Goal: Use online tool/utility: Utilize a website feature to perform a specific function

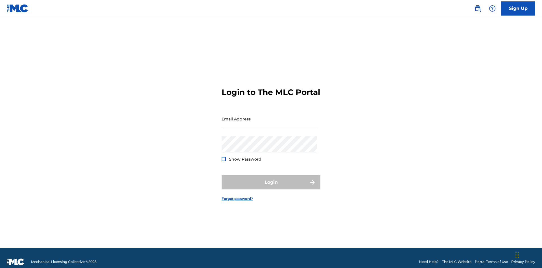
scroll to position [7, 0]
click at [269, 116] on input "Email Address" at bounding box center [269, 119] width 95 height 16
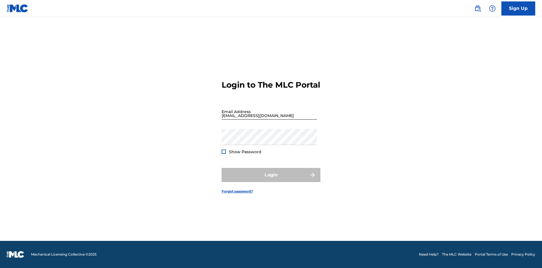
scroll to position [7, 0]
type input "[EMAIL_ADDRESS][DOMAIN_NAME]"
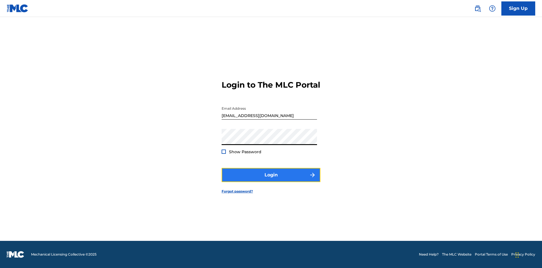
click at [271, 180] on button "Login" at bounding box center [271, 175] width 99 height 14
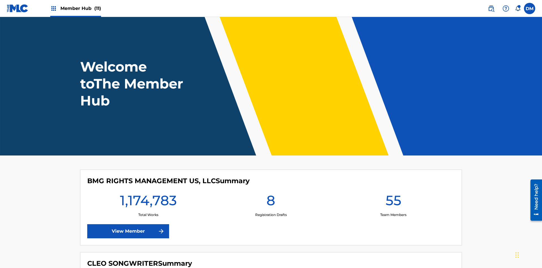
click at [80, 8] on span "Member Hub (11)" at bounding box center [80, 8] width 41 height 6
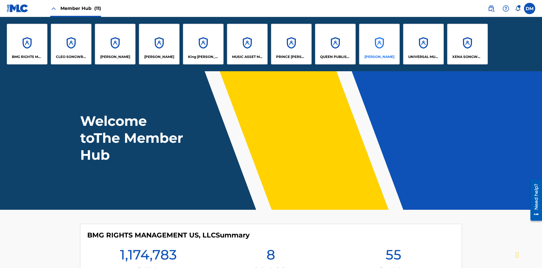
click at [379, 57] on p "RONALD MCTESTERSON" at bounding box center [380, 56] width 30 height 5
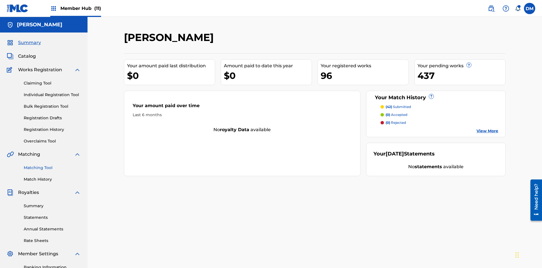
click at [52, 165] on link "Matching Tool" at bounding box center [52, 168] width 57 height 6
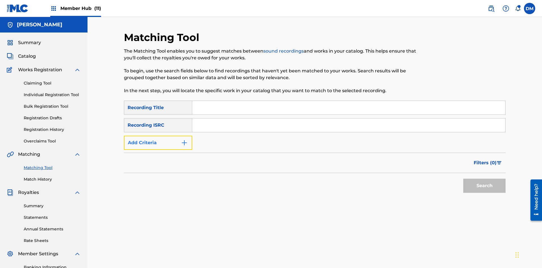
click at [158, 136] on button "Add Criteria" at bounding box center [158, 143] width 68 height 14
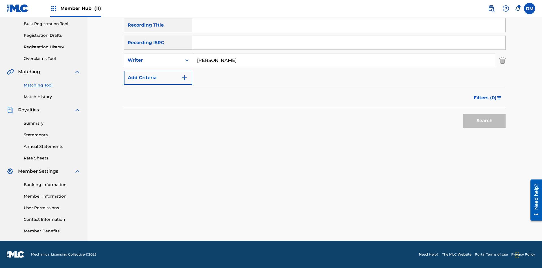
type input "JAMIE D'ALTON"
click at [485, 121] on button "Search" at bounding box center [484, 121] width 42 height 14
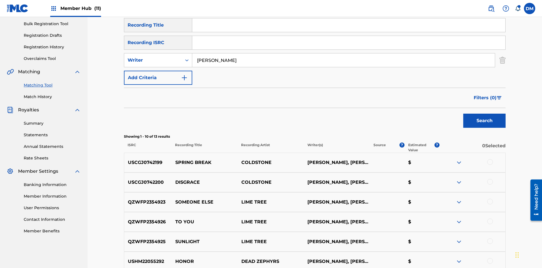
click at [490, 159] on div at bounding box center [490, 162] width 6 height 6
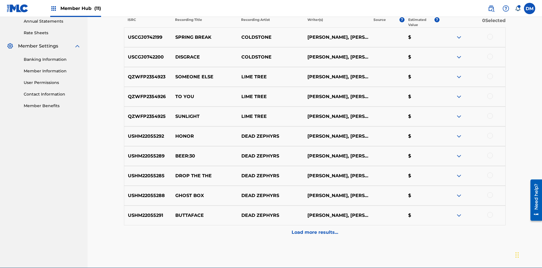
click at [490, 54] on div at bounding box center [490, 57] width 6 height 6
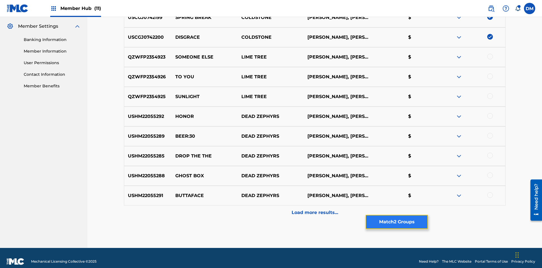
click at [397, 222] on button "Match 2 Groups" at bounding box center [397, 222] width 62 height 14
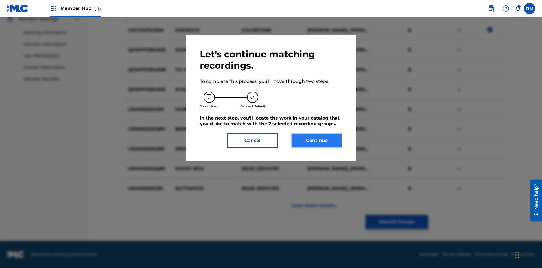
click at [317, 140] on button "Continue" at bounding box center [316, 140] width 51 height 14
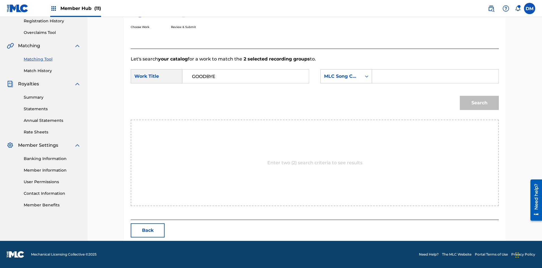
type input "GOODBYE"
click at [435, 76] on input "Search Form" at bounding box center [435, 76] width 117 height 14
type input "GV8XIE"
click at [479, 103] on button "Search" at bounding box center [479, 103] width 39 height 14
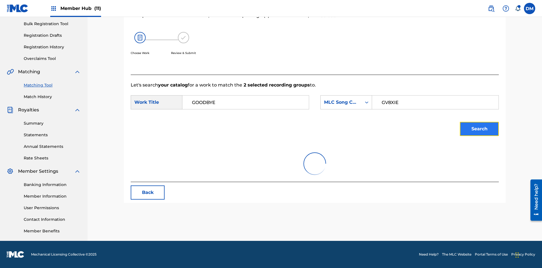
scroll to position [82, 0]
